Goal: Find specific page/section: Find specific page/section

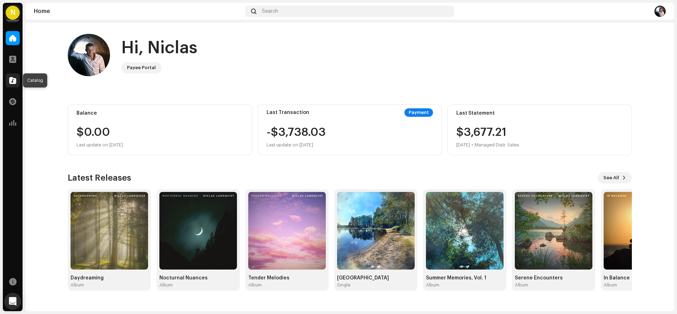
click at [13, 80] on span at bounding box center [12, 81] width 7 height 6
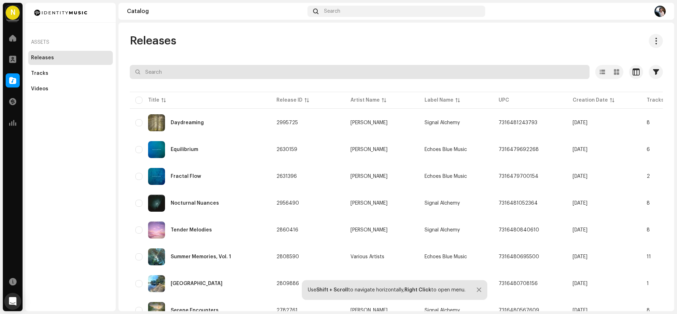
click at [186, 72] on input "text" at bounding box center [360, 72] width 460 height 14
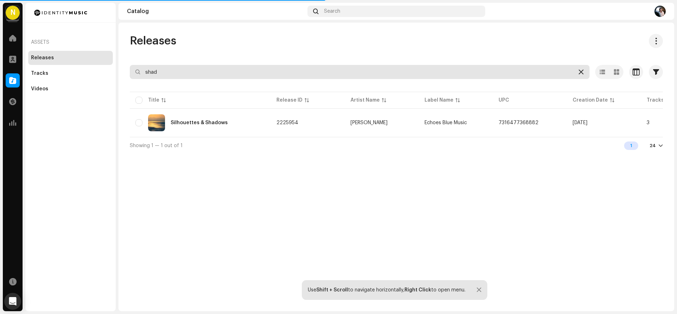
type input "shad"
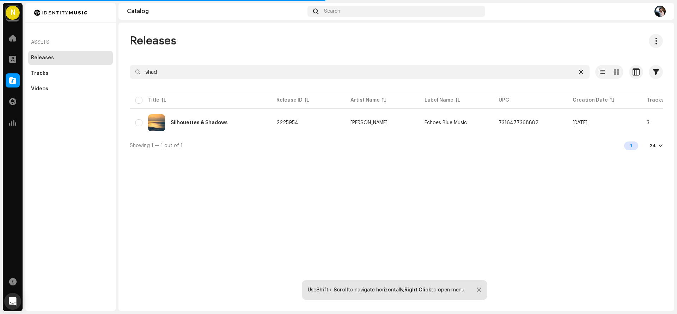
click at [583, 69] on div at bounding box center [581, 72] width 8 height 8
click at [12, 39] on span at bounding box center [12, 38] width 7 height 6
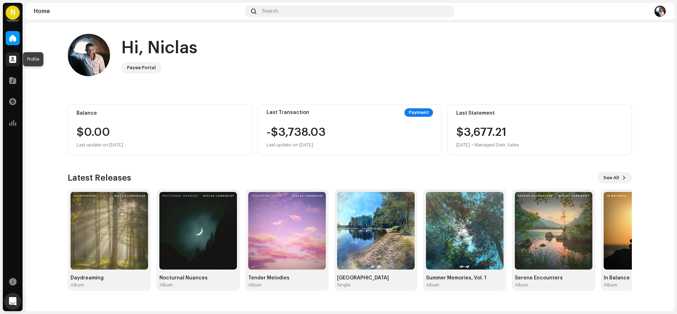
click at [11, 60] on span at bounding box center [12, 59] width 7 height 6
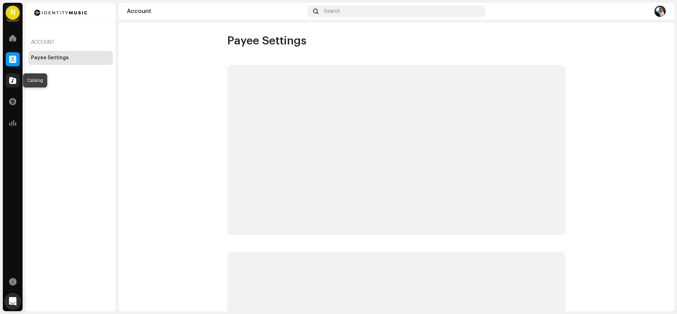
click at [12, 80] on span at bounding box center [12, 81] width 7 height 6
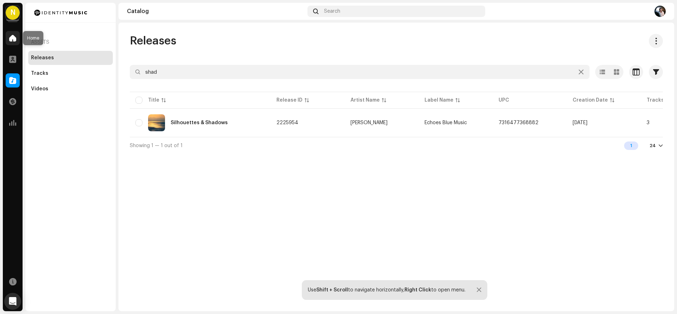
click at [11, 37] on span at bounding box center [12, 38] width 7 height 6
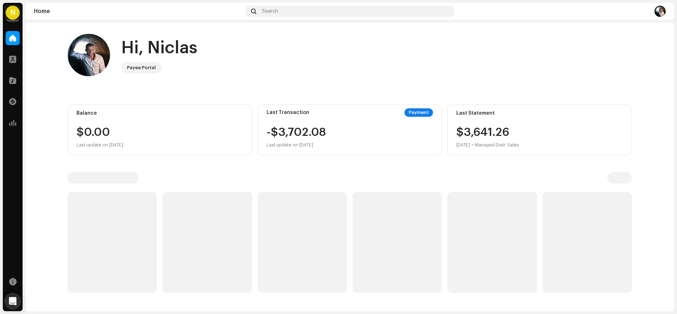
click at [59, 97] on div "Hi, Niclas Payee Portal Balance $0.00 Last update on Oct 9, 2025 Last Transacti…" at bounding box center [349, 163] width 587 height 281
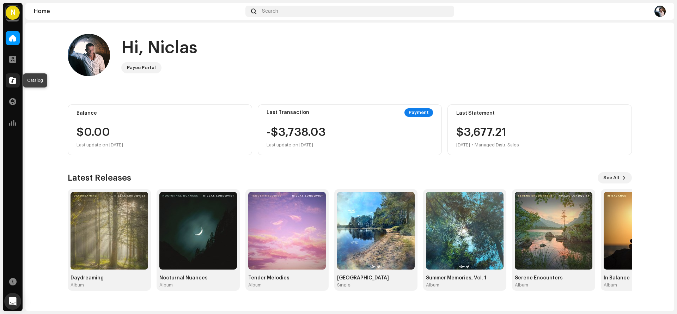
click at [11, 80] on span at bounding box center [12, 81] width 7 height 6
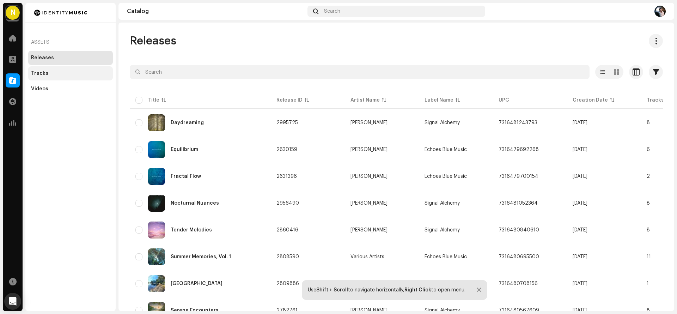
click at [38, 73] on div "Tracks" at bounding box center [39, 74] width 17 height 6
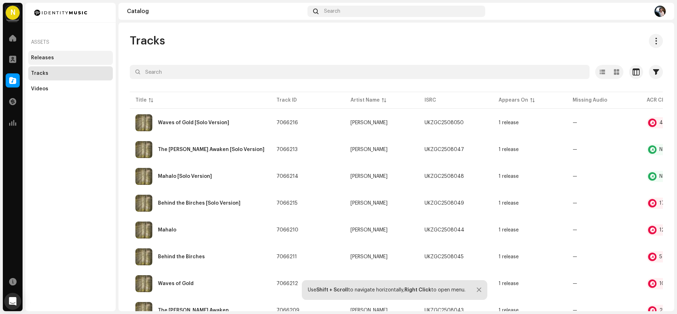
click at [42, 59] on div "Releases" at bounding box center [42, 58] width 23 height 6
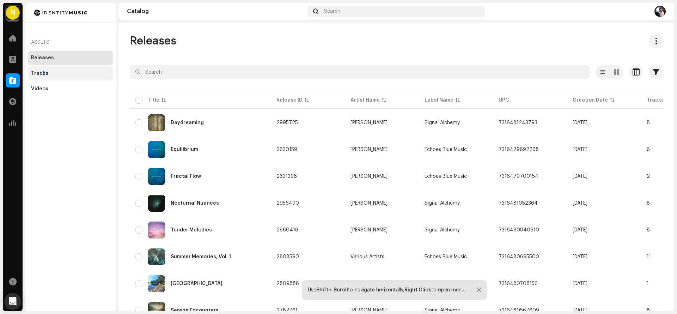
click at [43, 73] on div "Tracks" at bounding box center [39, 74] width 17 height 6
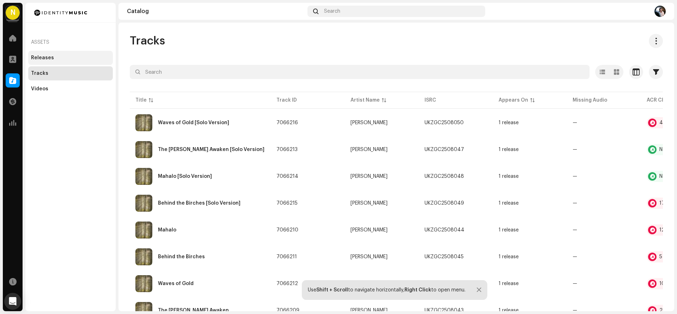
click at [39, 61] on div "Releases" at bounding box center [70, 58] width 85 height 14
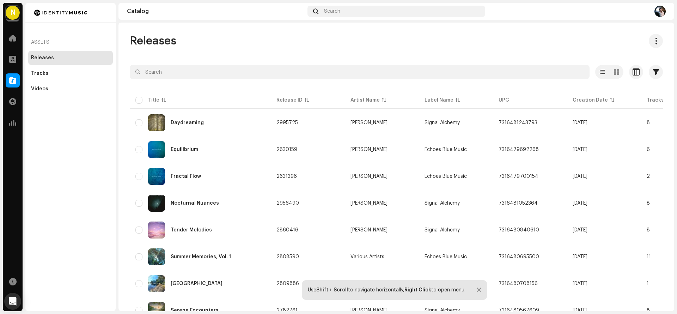
click at [661, 11] on img at bounding box center [660, 11] width 11 height 11
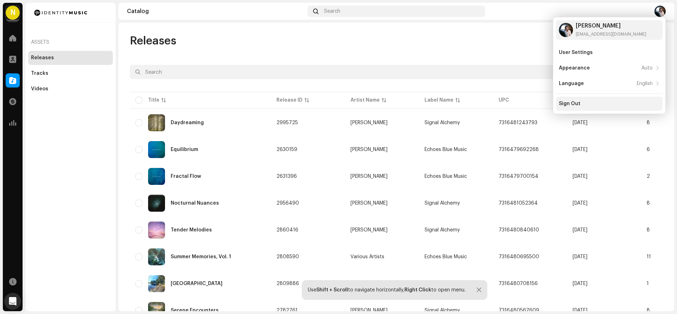
click at [566, 104] on div "Sign Out" at bounding box center [570, 104] width 22 height 6
